Goal: Navigation & Orientation: Find specific page/section

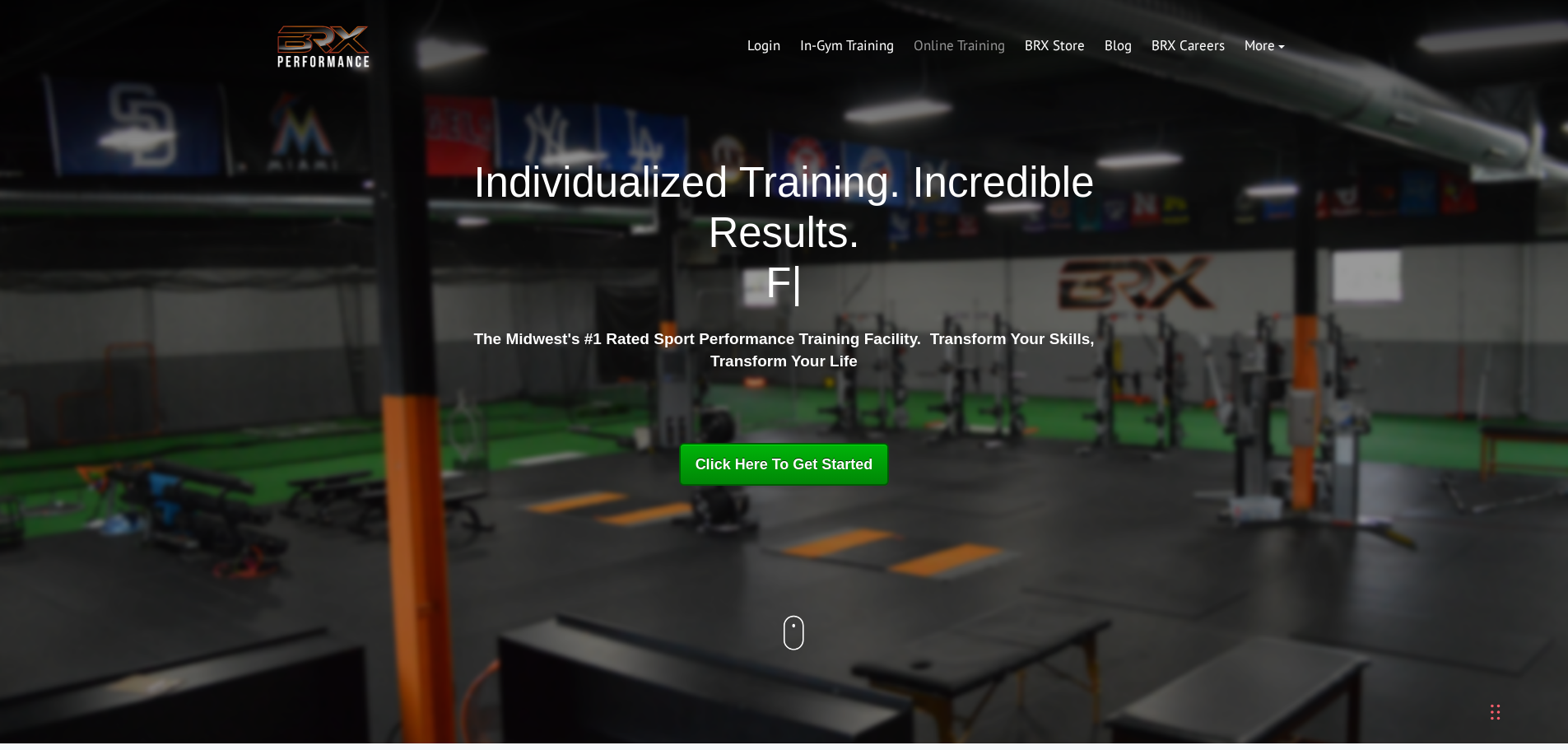
click at [942, 46] on link "Online Training" at bounding box center [959, 46] width 111 height 40
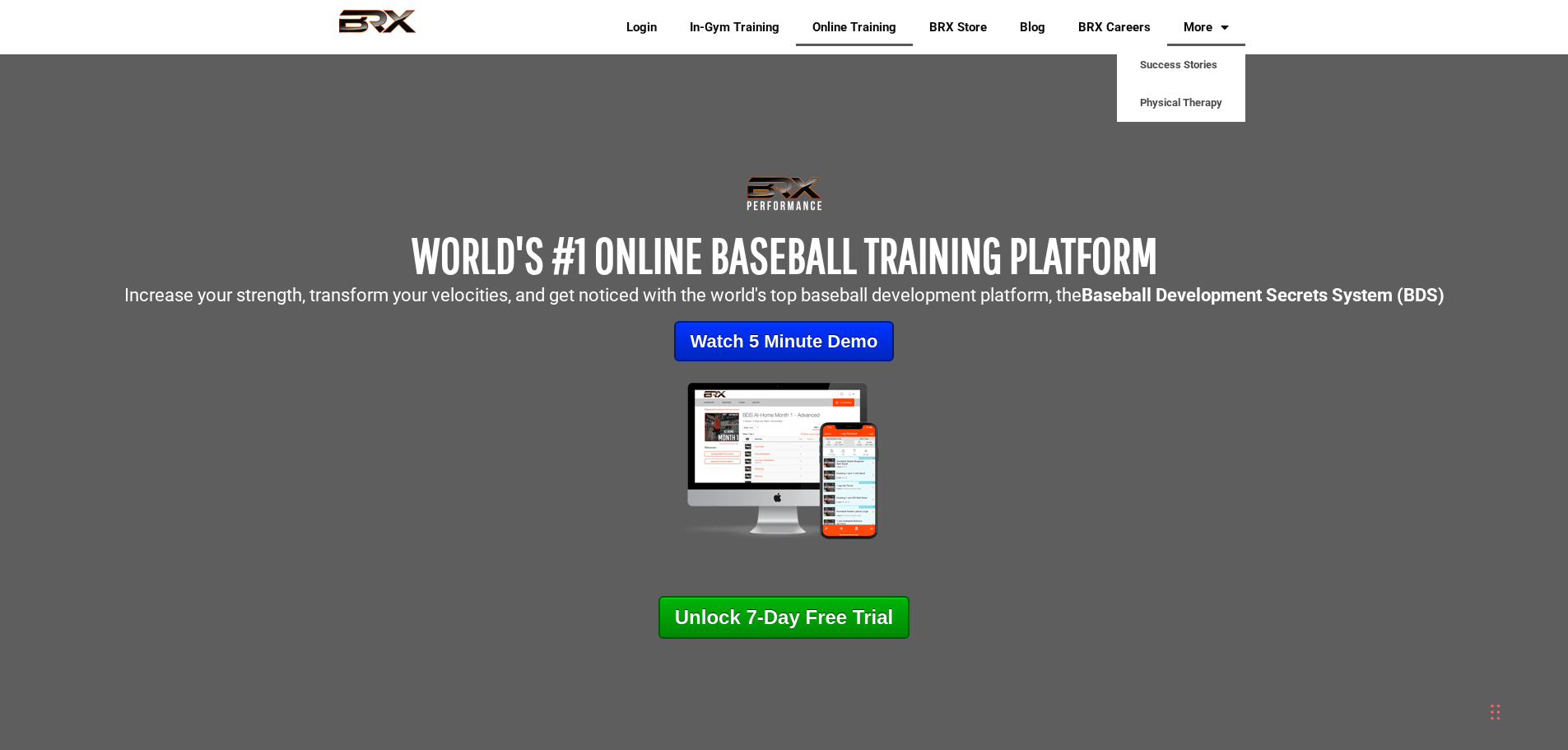
click at [1197, 34] on link "More" at bounding box center [1206, 27] width 78 height 38
click at [344, 24] on img at bounding box center [378, 27] width 108 height 36
